Goal: Task Accomplishment & Management: Use online tool/utility

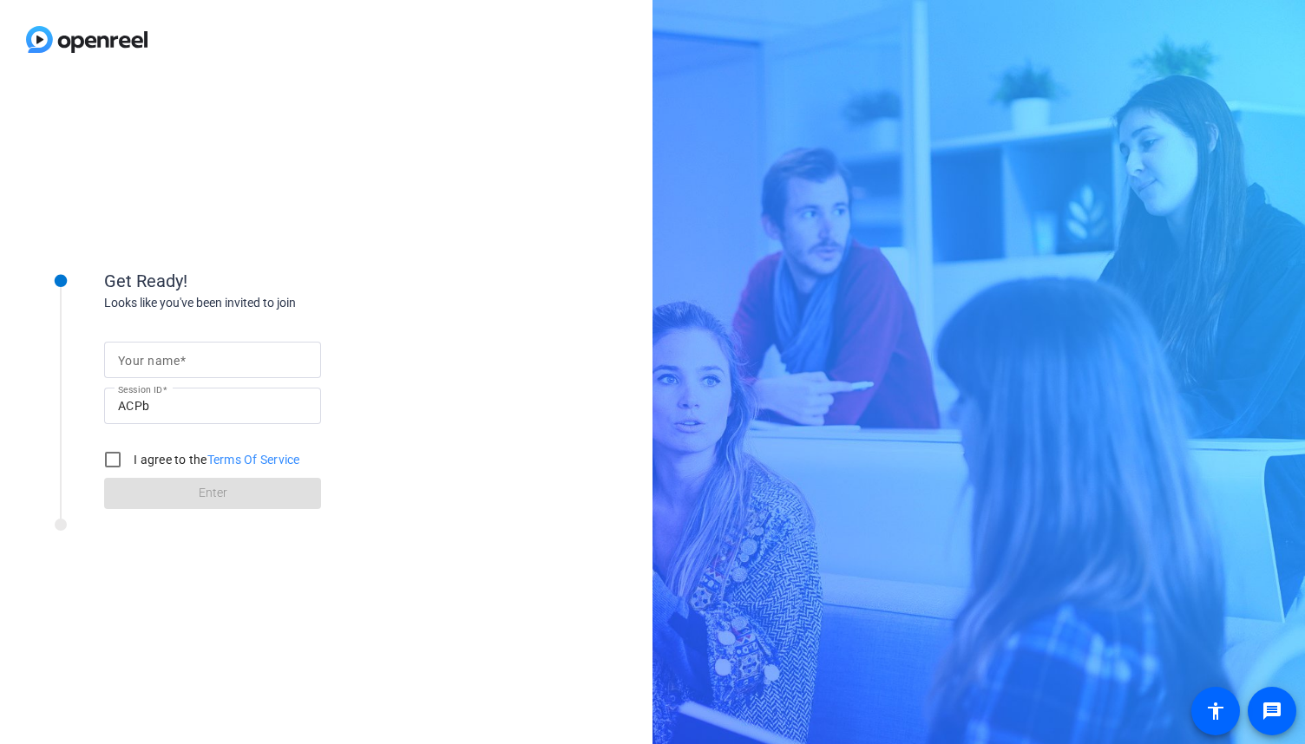
click at [191, 363] on input "Your name" at bounding box center [212, 360] width 189 height 21
type input "[PERSON_NAME]"
click at [111, 455] on input "I agree to the Terms Of Service" at bounding box center [112, 459] width 35 height 35
checkbox input "true"
click at [150, 485] on span at bounding box center [212, 494] width 217 height 42
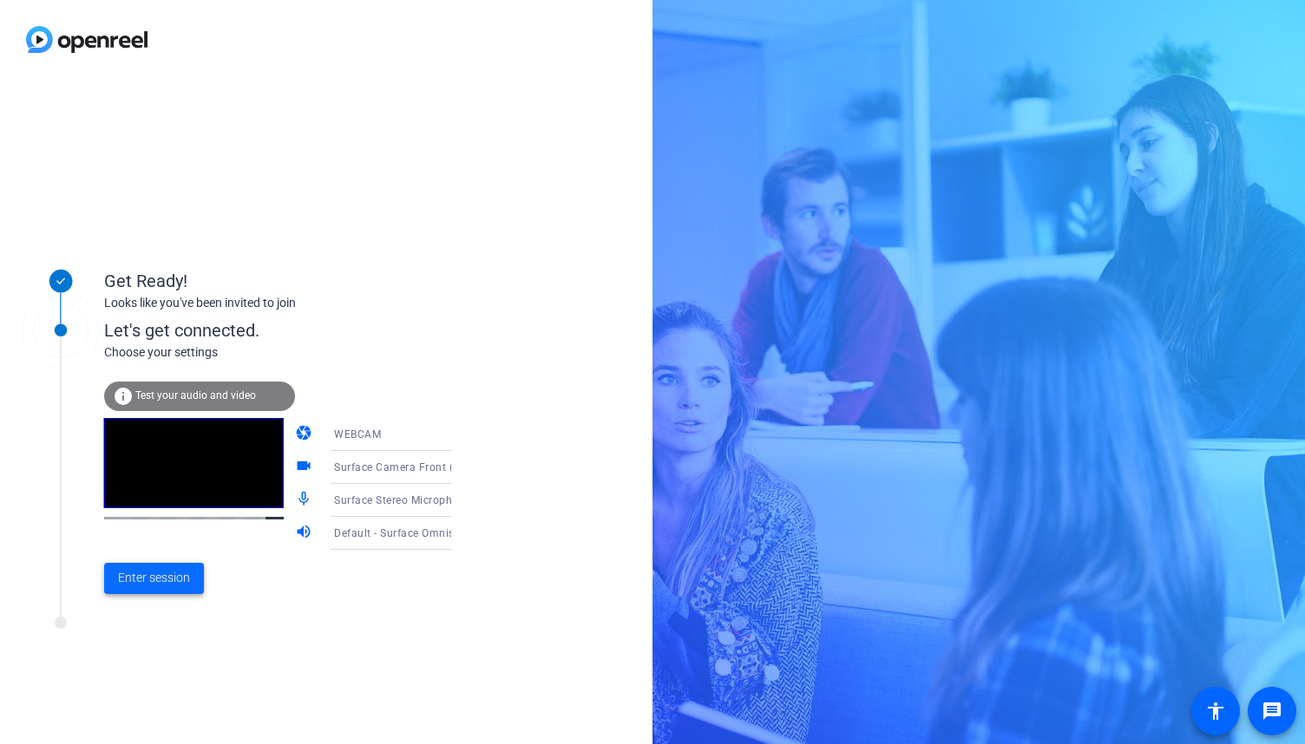
click at [173, 585] on span "Enter session" at bounding box center [154, 578] width 72 height 18
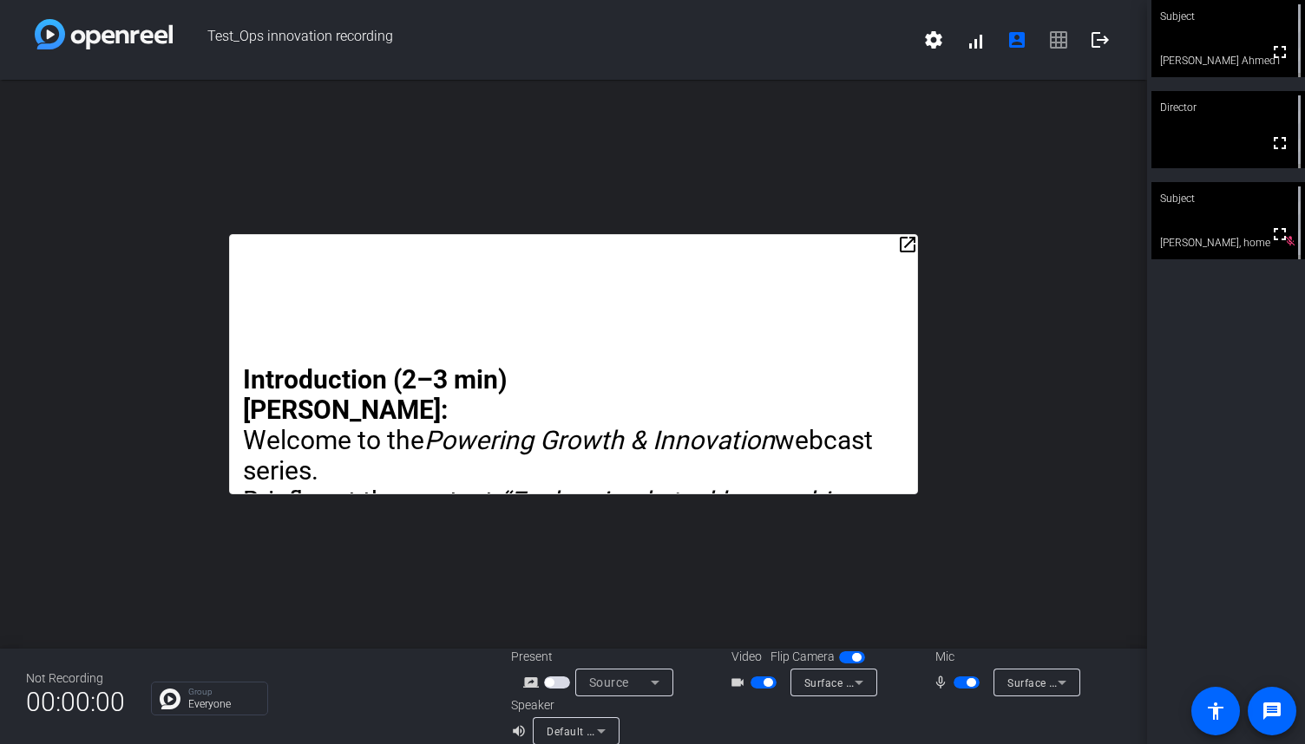
drag, startPoint x: 845, startPoint y: 244, endPoint x: 858, endPoint y: 154, distance: 91.1
click at [858, 154] on div "open_in_new Introduction (2–3 min) [PERSON_NAME]: Welcome to the Powering Growt…" at bounding box center [573, 364] width 1147 height 569
drag, startPoint x: 801, startPoint y: 243, endPoint x: 806, endPoint y: 183, distance: 60.0
click at [806, 183] on div "open_in_new Introduction (2–3 min) [PERSON_NAME]: Welcome to the Powering Growt…" at bounding box center [573, 364] width 1147 height 569
drag, startPoint x: 898, startPoint y: 243, endPoint x: 907, endPoint y: 186, distance: 57.2
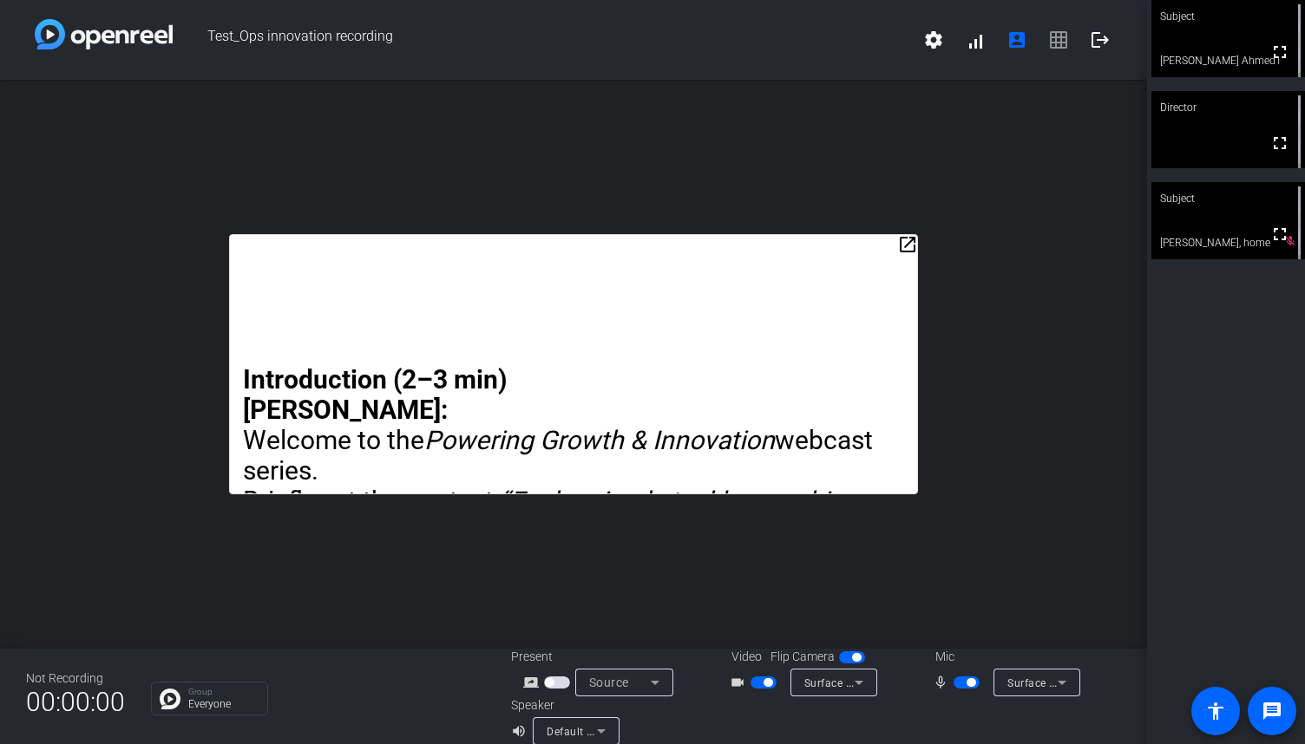
click at [907, 186] on div "open_in_new Introduction (2–3 min) [PERSON_NAME]: Welcome to the Powering Growt…" at bounding box center [573, 364] width 1147 height 569
click at [899, 240] on mat-icon "open_in_new" at bounding box center [907, 244] width 21 height 21
